Goal: Ask a question

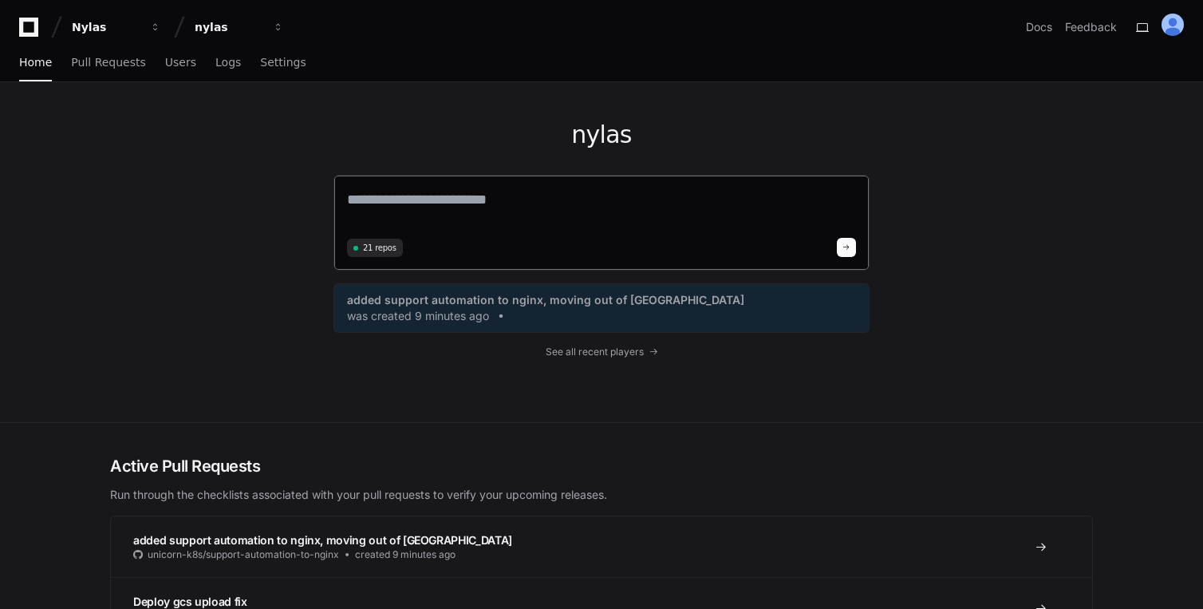
click at [459, 215] on textarea at bounding box center [601, 210] width 509 height 45
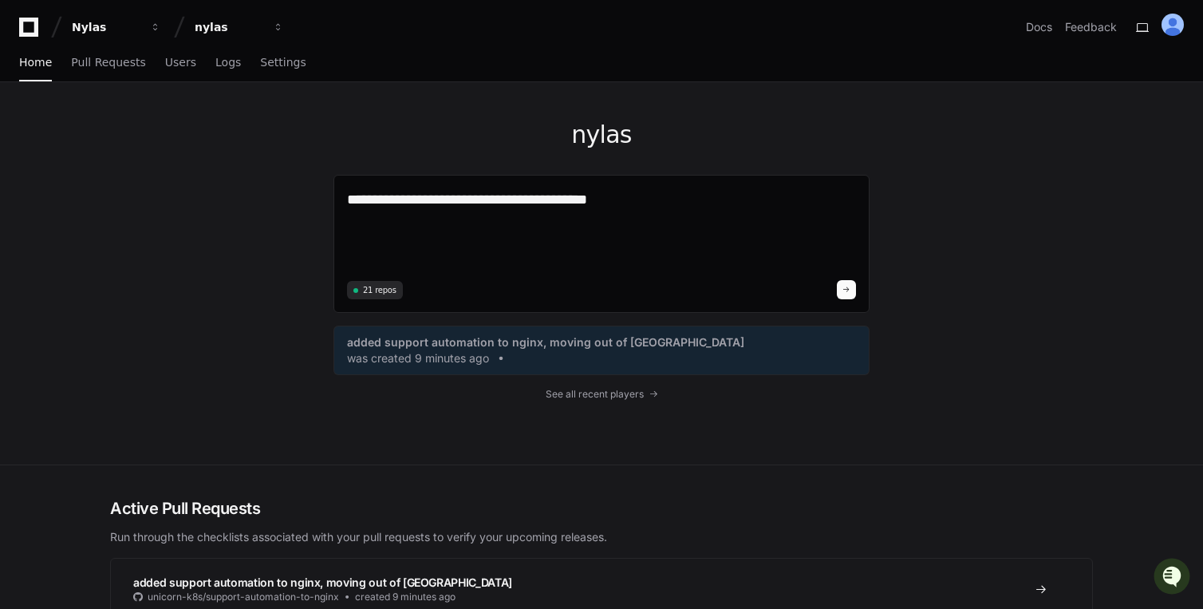
paste textarea "**********"
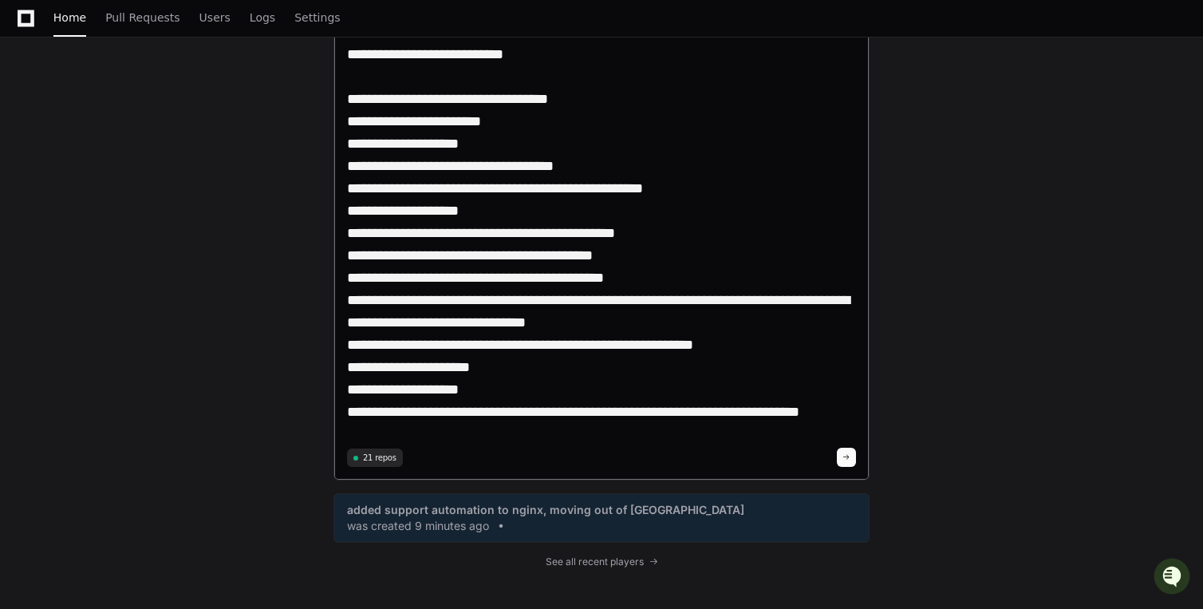
scroll to position [355, 0]
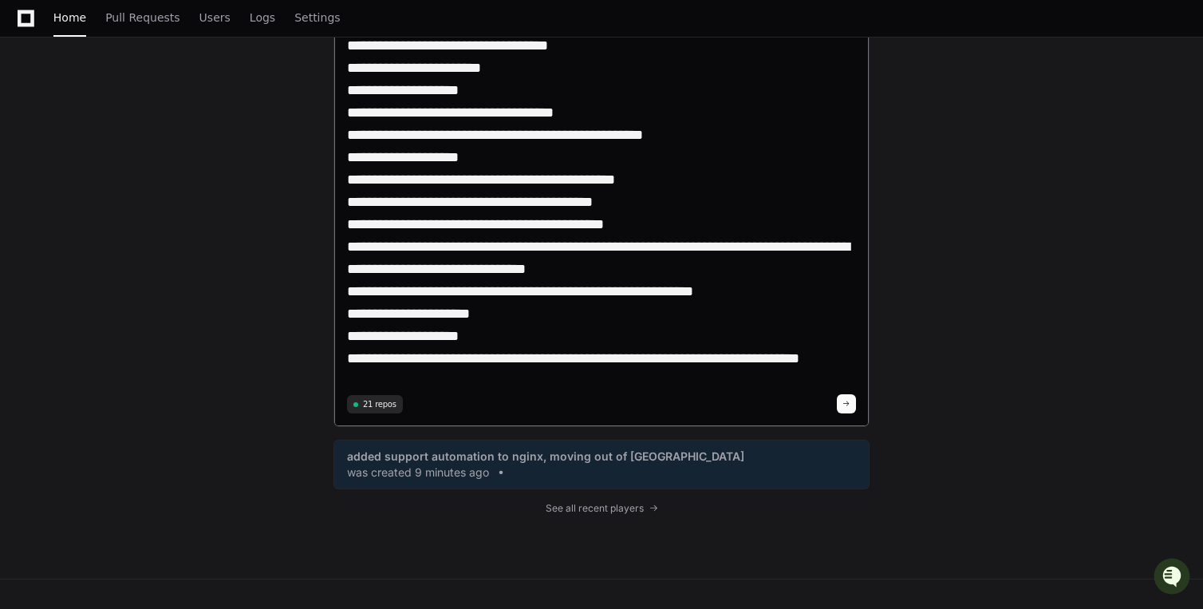
type textarea "**********"
click at [843, 400] on button at bounding box center [846, 403] width 19 height 19
click at [852, 402] on button at bounding box center [846, 403] width 19 height 19
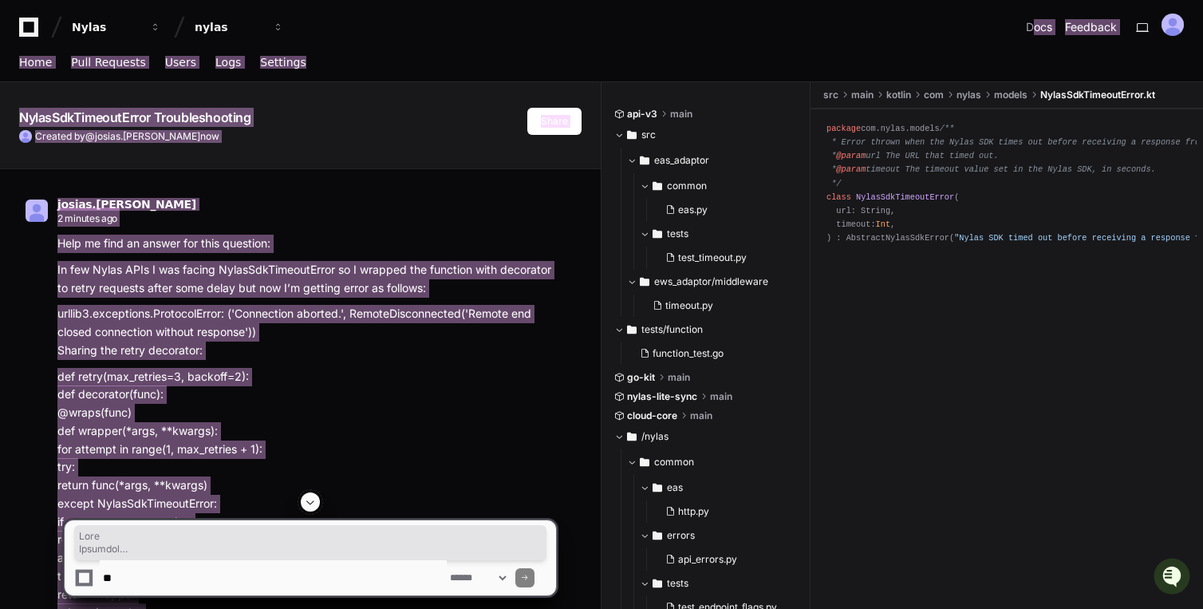
drag, startPoint x: 576, startPoint y: 236, endPoint x: 932, endPoint y: 33, distance: 410.0
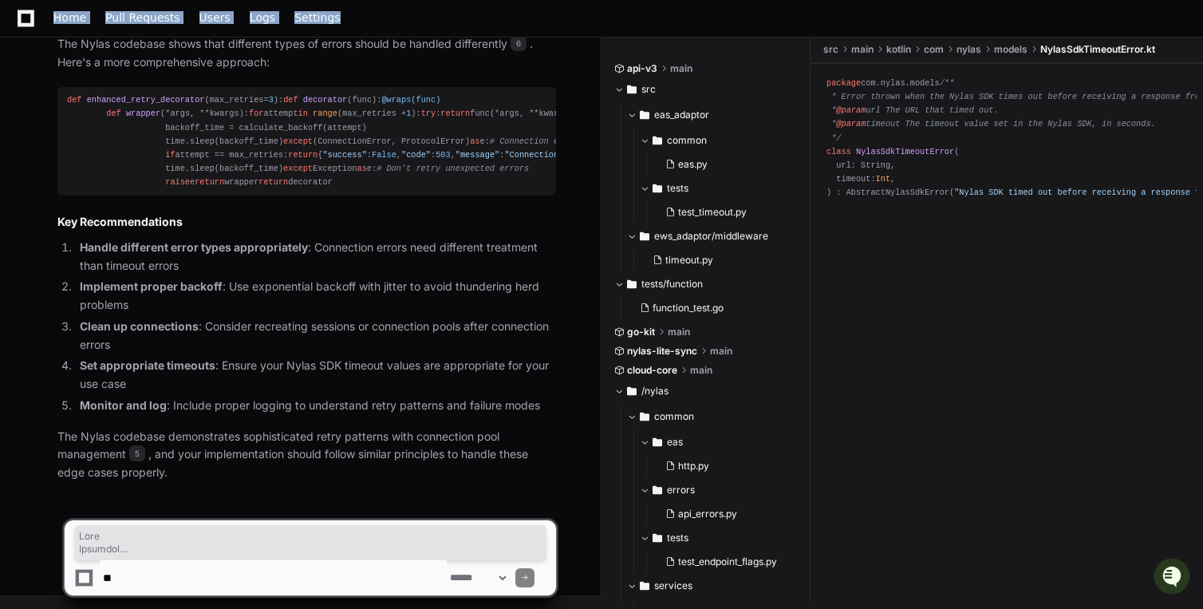
scroll to position [3980, 0]
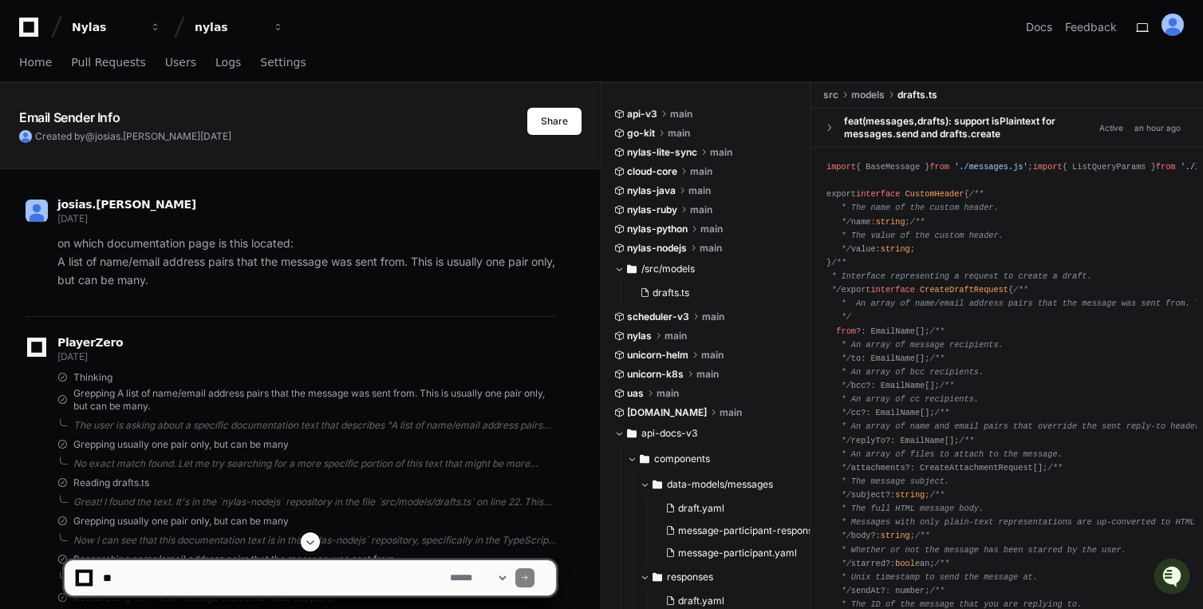
click at [225, 135] on div "Created by @ josias.batista 2 months ago" at bounding box center [273, 136] width 508 height 13
click at [172, 250] on p "on which documentation page is this located: A list of name/email address pairs…" at bounding box center [306, 261] width 498 height 54
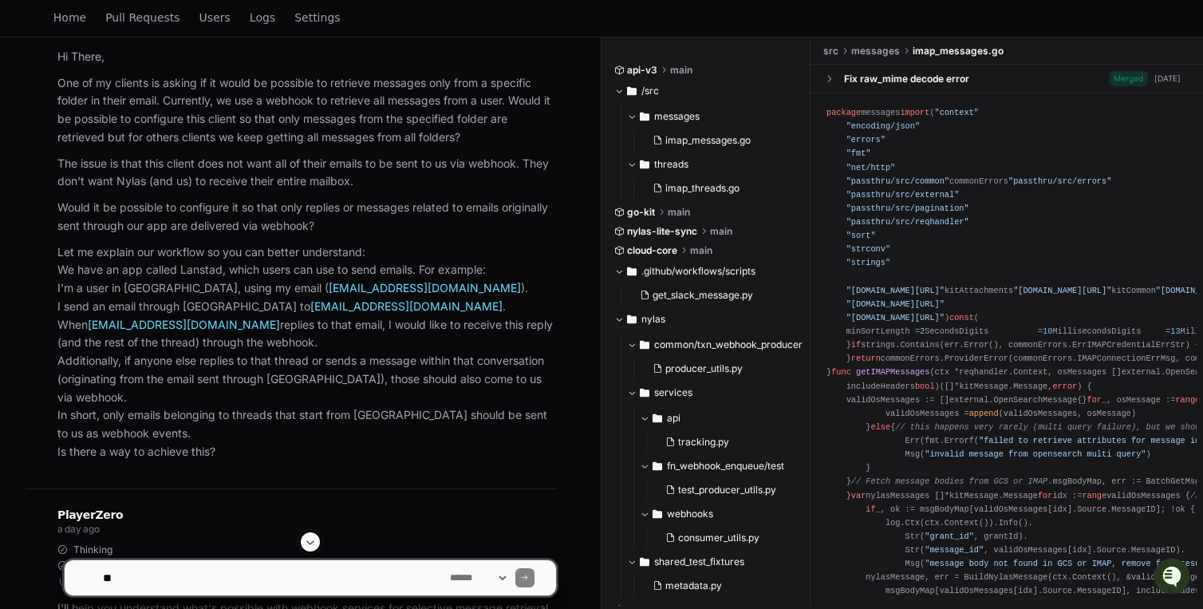
scroll to position [2, 0]
